Goal: Task Accomplishment & Management: Manage account settings

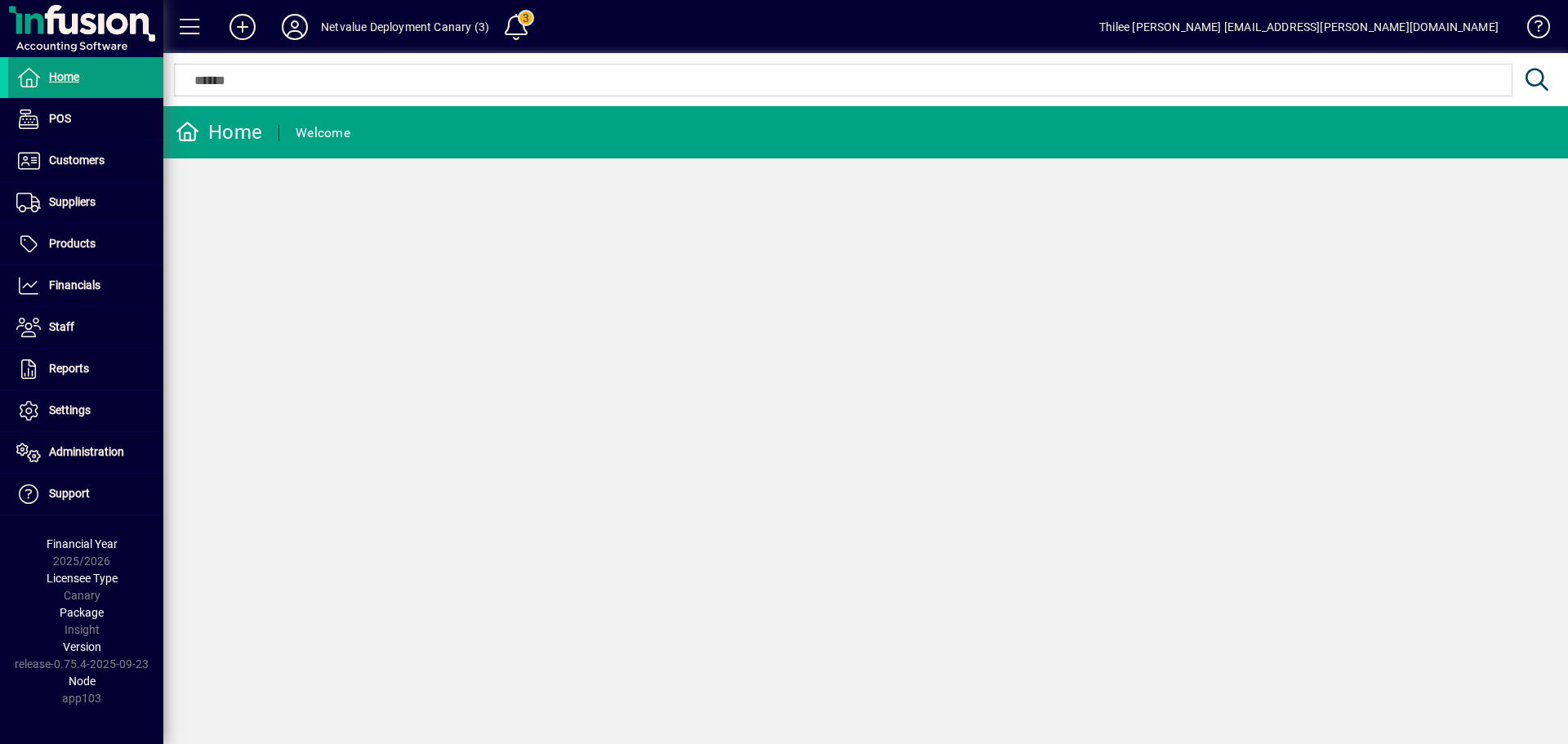
click at [384, 26] on div "Netvalue Deployment Canary (3)" at bounding box center [405, 26] width 168 height 26
click at [297, 25] on icon at bounding box center [295, 26] width 33 height 26
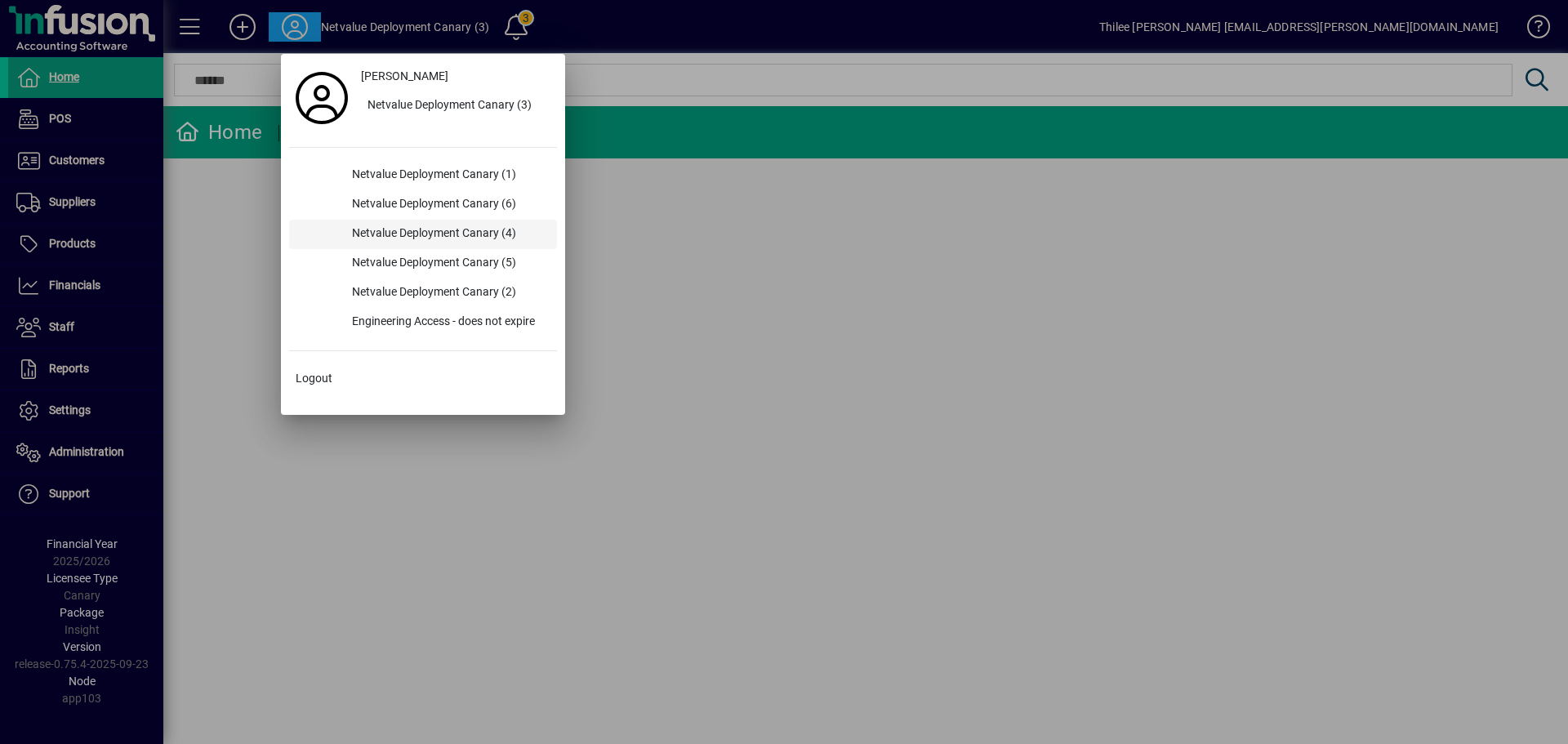
click at [448, 248] on div "Netvalue Deployment Canary (4)" at bounding box center [447, 234] width 218 height 30
